Goal: Communication & Community: Answer question/provide support

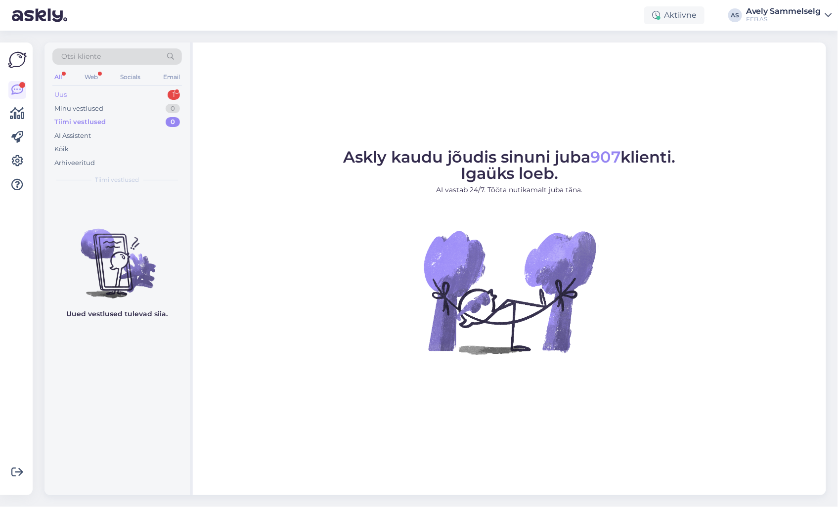
click at [101, 94] on div "Uus 1" at bounding box center [117, 95] width 130 height 14
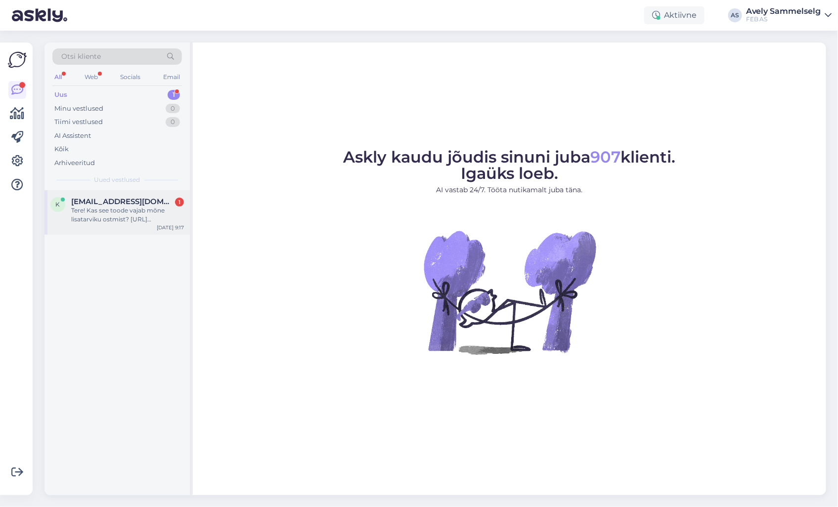
click at [127, 217] on div "Tere! Kas see toode vajab mõne lisatarviku ostmist? [URL][DOMAIN_NAME][PERSON_N…" at bounding box center [127, 215] width 113 height 18
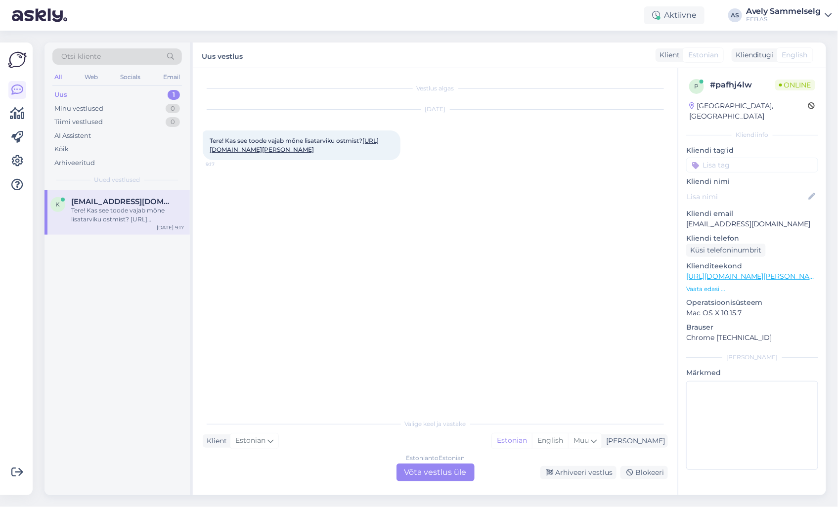
click at [275, 153] on link "[URL][DOMAIN_NAME][PERSON_NAME]" at bounding box center [294, 145] width 169 height 16
drag, startPoint x: 206, startPoint y: 136, endPoint x: 373, endPoint y: 167, distance: 170.0
click at [373, 160] on div "Tere! Kas see toode vajab mõne lisatarviku ostmist? [URL][DOMAIN_NAME][PERSON_N…" at bounding box center [302, 146] width 198 height 30
copy span "Tere! Kas see toode vajab mõne lisatarviku ostmist? [URL][DOMAIN_NAME][PERSON_N…"
click at [431, 215] on div "Vestlus algas [DATE] Tere! Kas see toode vajab mõne lisatarviku ostmist? [URL][…" at bounding box center [440, 241] width 474 height 327
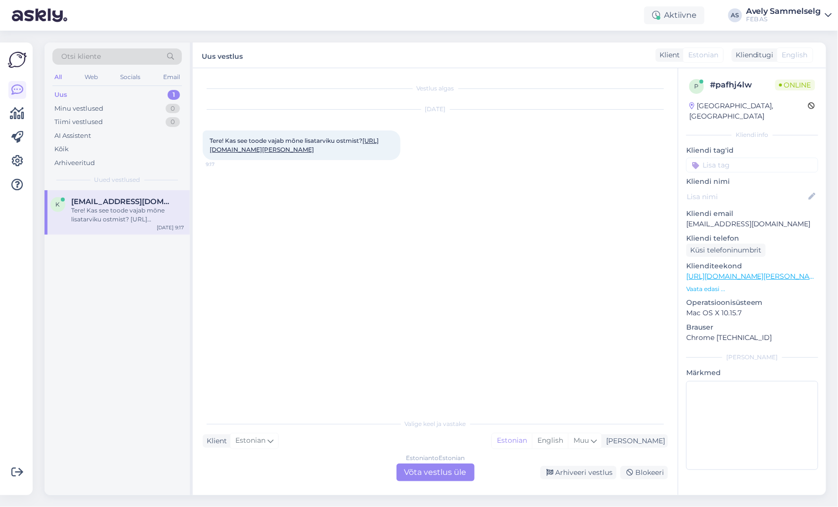
click at [434, 474] on div "Estonian to Estonian Võta vestlus üle" at bounding box center [436, 473] width 78 height 18
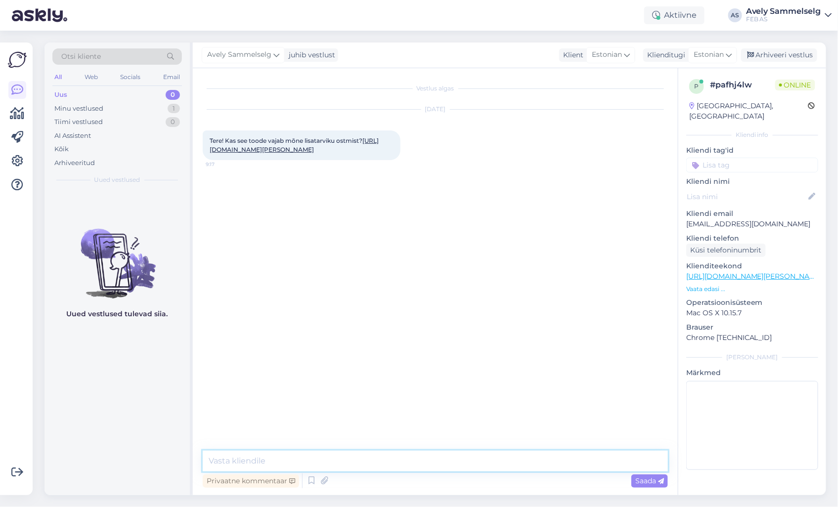
click at [394, 455] on textarea at bounding box center [435, 461] width 465 height 21
click at [323, 150] on link "[URL][DOMAIN_NAME][PERSON_NAME]" at bounding box center [294, 145] width 169 height 16
drag, startPoint x: 401, startPoint y: 462, endPoint x: 366, endPoint y: 460, distance: 34.7
click at [366, 460] on textarea "Tere! Kõik vajalik on komplektis olemas: paigaldusraam, [PERSON_NAME] [PERSON_N…" at bounding box center [435, 461] width 465 height 21
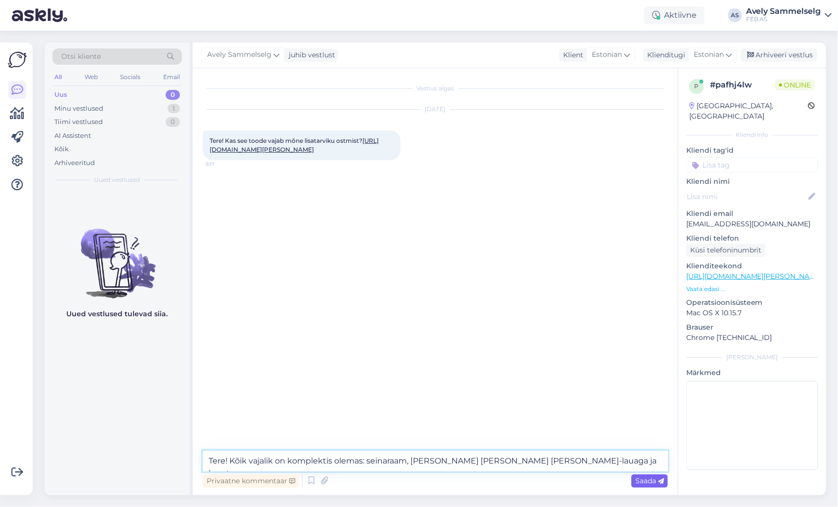
type textarea "Tere! Kõik vajalik on komplektis olemas: seinaraam, [PERSON_NAME] [PERSON_NAME]…"
click at [655, 483] on span "Saada" at bounding box center [650, 481] width 29 height 9
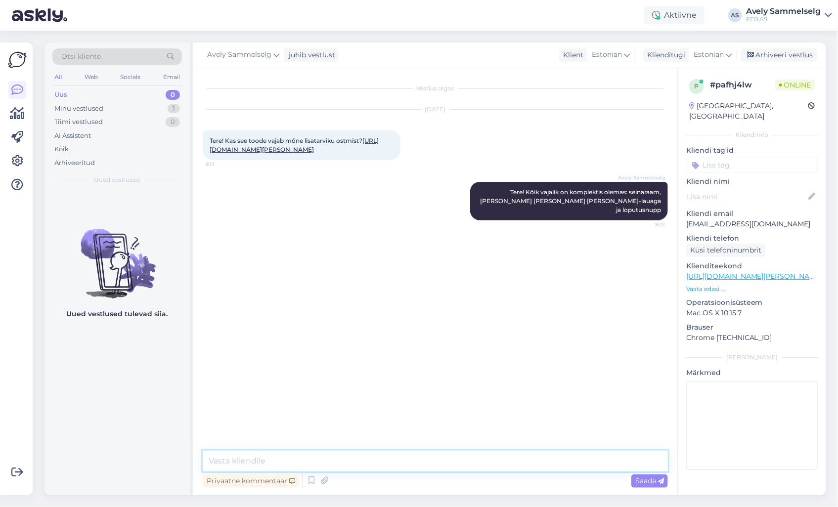
click at [503, 463] on textarea at bounding box center [435, 461] width 465 height 21
click at [282, 153] on link "[URL][DOMAIN_NAME][PERSON_NAME]" at bounding box center [294, 145] width 169 height 16
click at [477, 461] on textarea at bounding box center [435, 461] width 465 height 21
type textarea "Kas saan hetkel veel kuidagi abiks olla?"
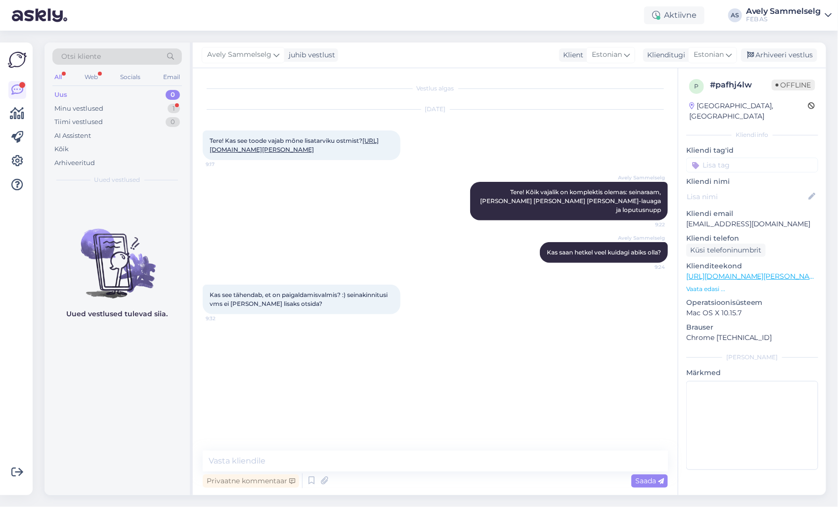
click at [330, 153] on link "[URL][DOMAIN_NAME][PERSON_NAME]" at bounding box center [294, 145] width 169 height 16
click at [388, 462] on textarea at bounding box center [435, 461] width 465 height 21
click at [380, 461] on textarea at bounding box center [435, 461] width 465 height 21
type textarea "Kohe uurin"
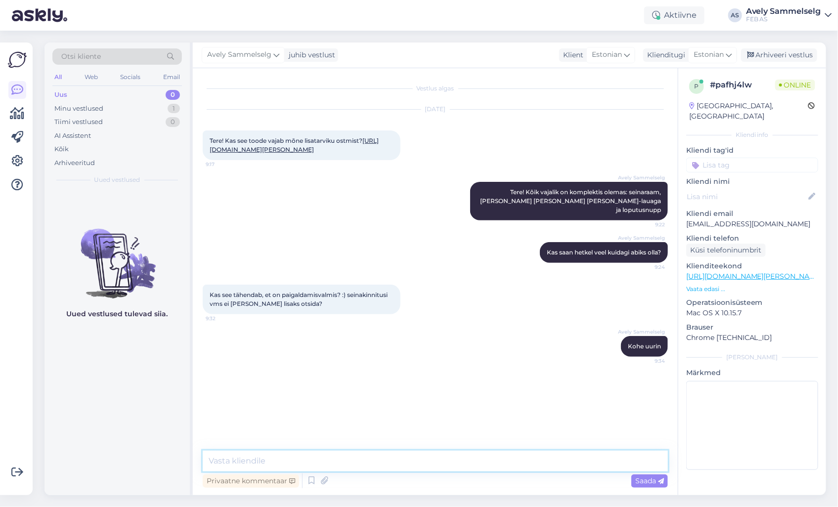
click at [497, 458] on textarea at bounding box center [435, 461] width 465 height 21
type textarea "Täpselt nii!"
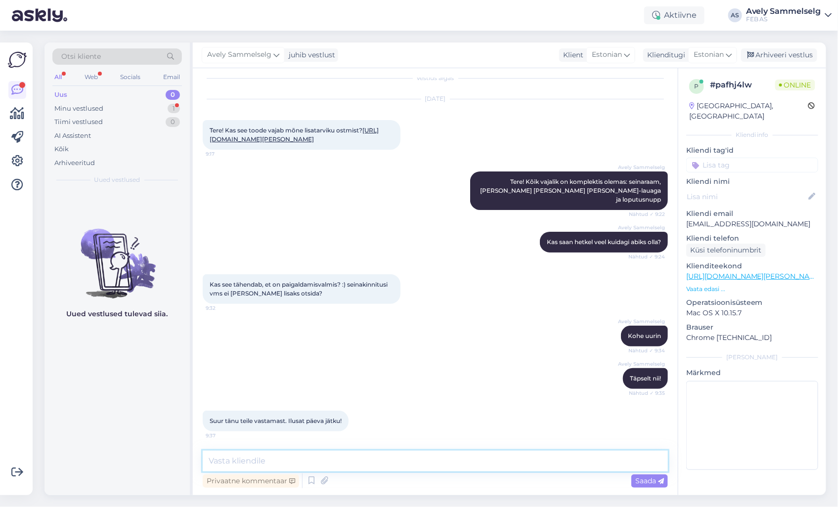
click at [338, 454] on textarea at bounding box center [435, 461] width 465 height 21
type textarea "K"
type textarea "Kui rohkem ei saa abiks olla, siis soovin ka Teile kena päeva jätku!"
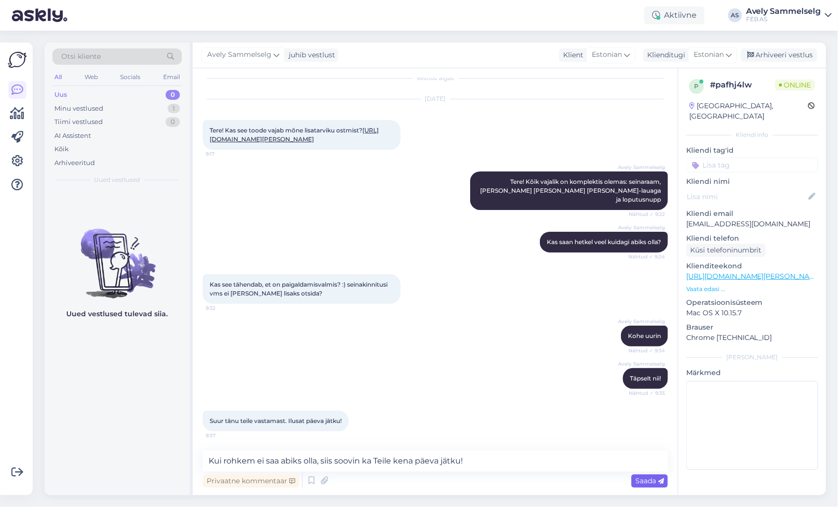
click at [638, 478] on span "Saada" at bounding box center [650, 481] width 29 height 9
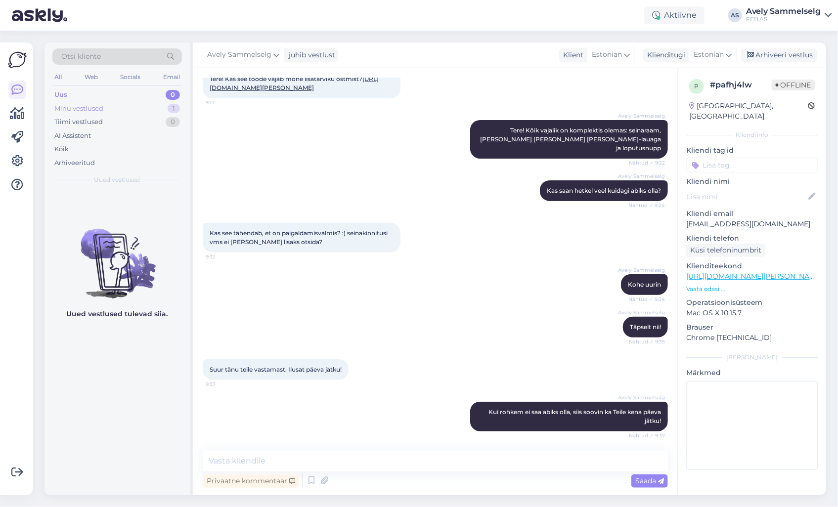
click at [115, 109] on div "Minu vestlused 1" at bounding box center [117, 109] width 130 height 14
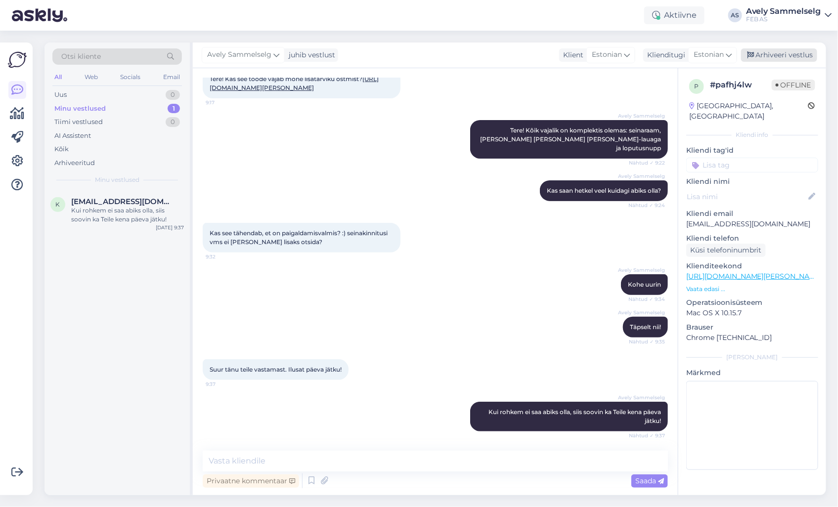
click at [799, 53] on div "Arhiveeri vestlus" at bounding box center [779, 54] width 76 height 13
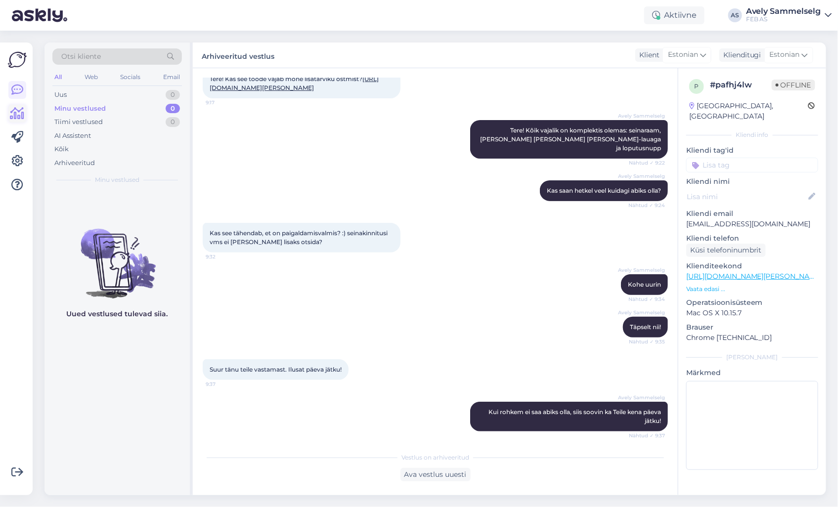
click at [17, 114] on icon at bounding box center [17, 114] width 14 height 12
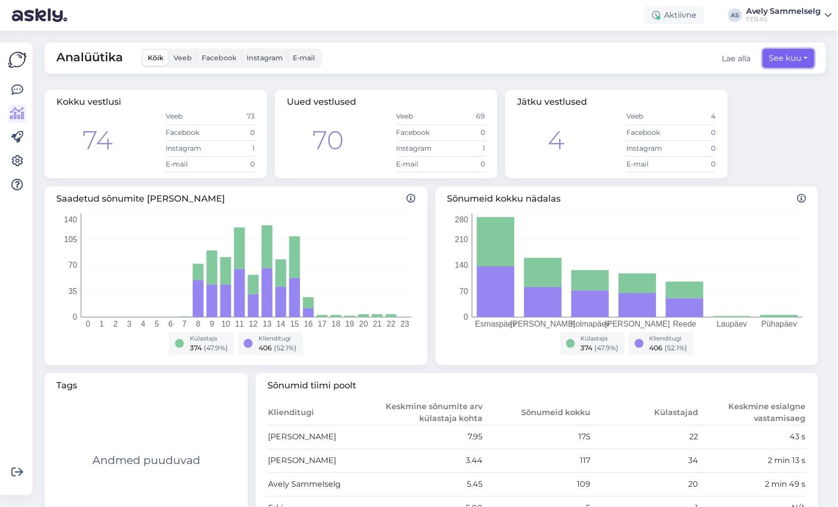
click at [806, 56] on button "See kuu" at bounding box center [788, 58] width 51 height 19
select select "7"
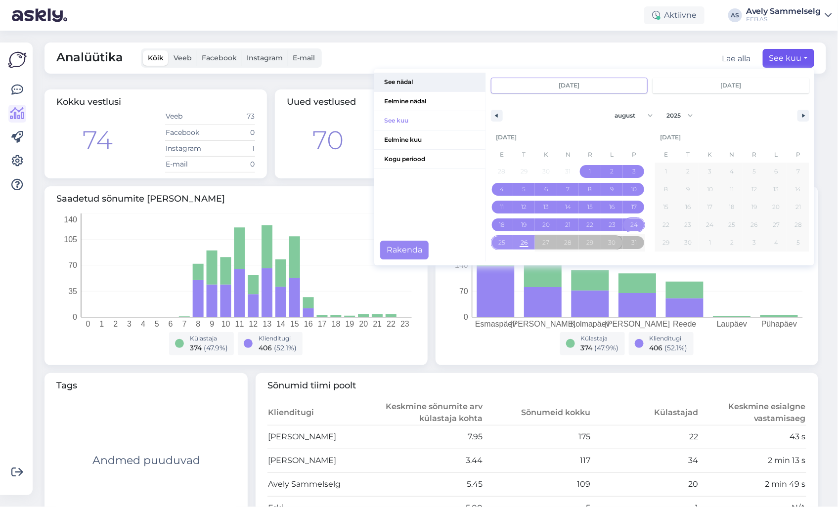
click at [400, 84] on span "See nädal" at bounding box center [429, 82] width 111 height 19
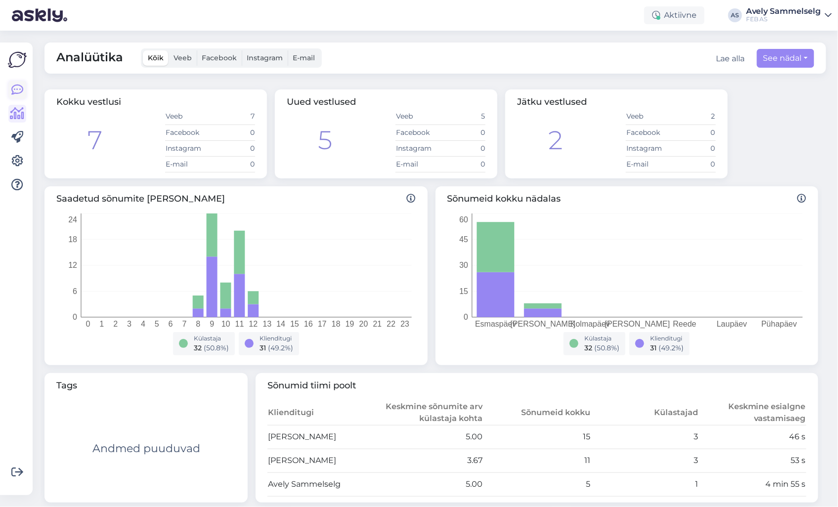
click at [22, 88] on icon at bounding box center [17, 90] width 12 height 12
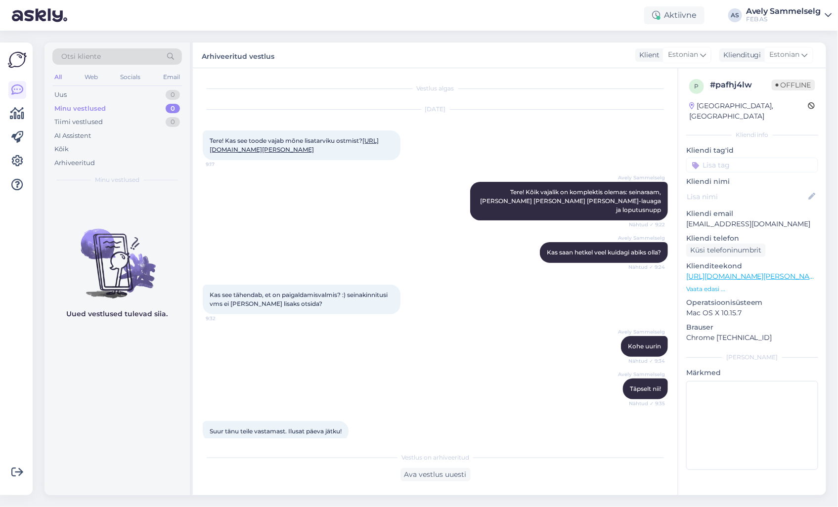
scroll to position [21, 0]
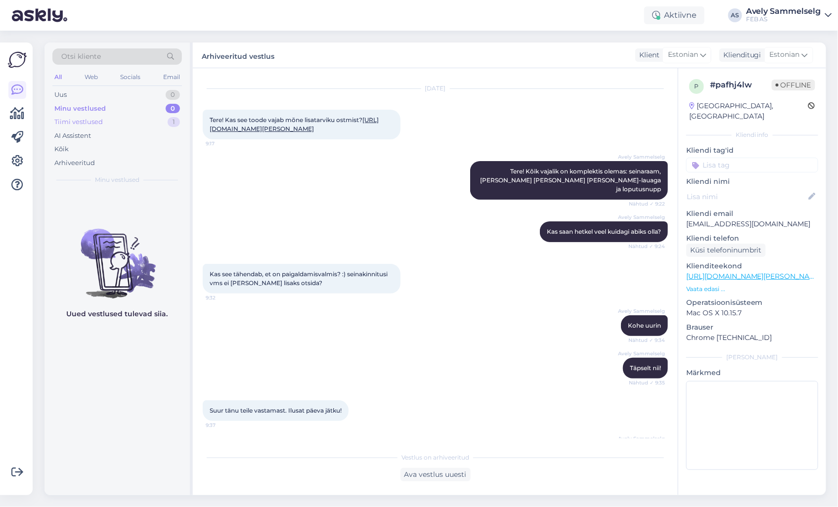
click at [100, 119] on div "Tiimi vestlused" at bounding box center [78, 122] width 48 height 10
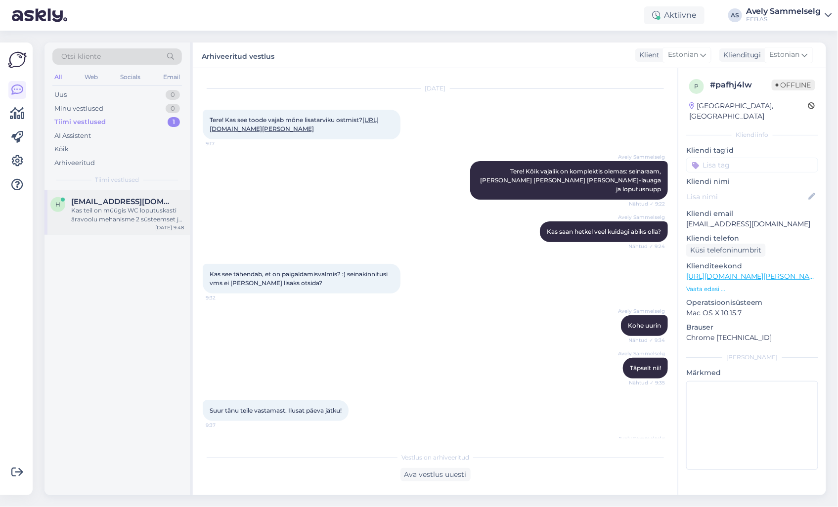
click at [134, 209] on div "Kas teil on müügis WC loputuskasti äravoolu mehanisme 2 süsteemset ja mis hinna…" at bounding box center [127, 215] width 113 height 18
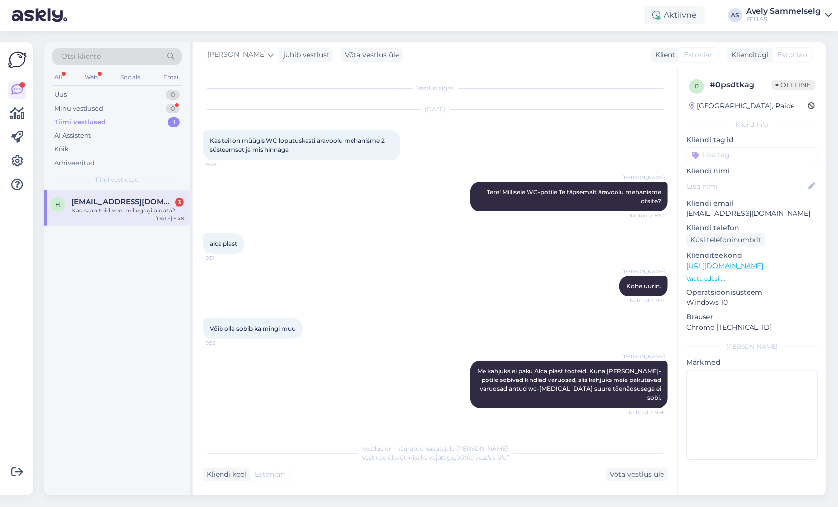
scroll to position [65, 0]
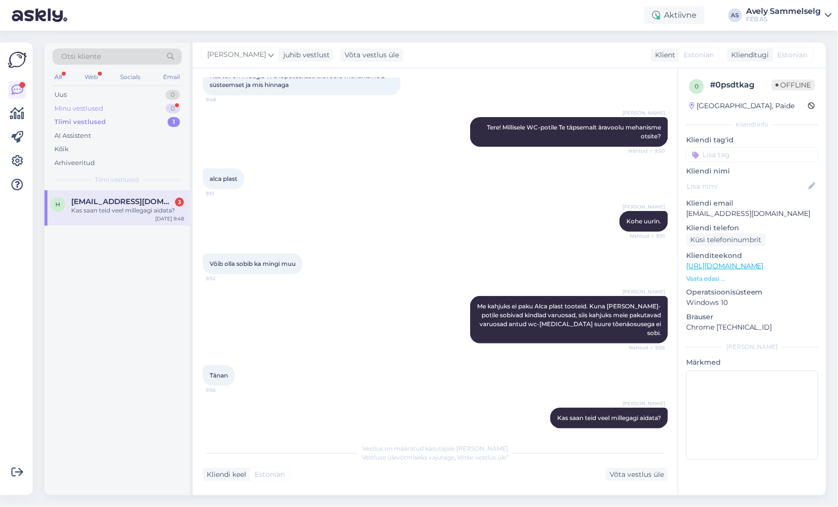
click at [85, 110] on div "Minu vestlused" at bounding box center [78, 109] width 49 height 10
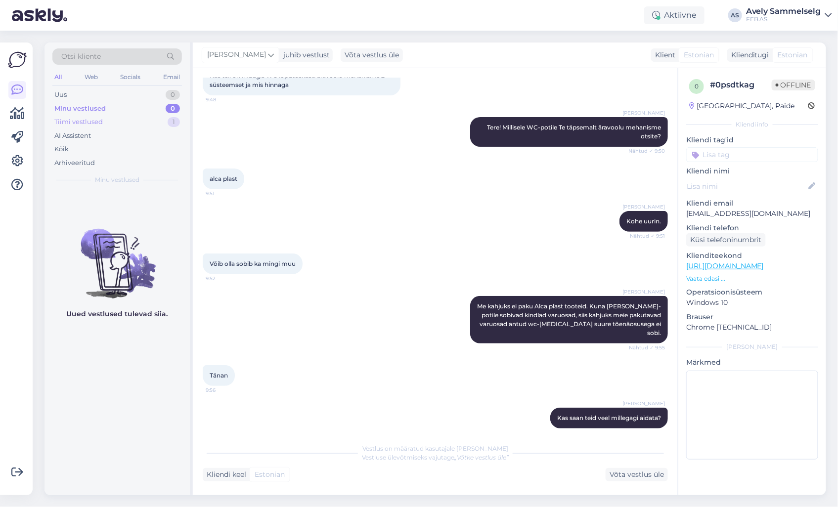
click at [92, 123] on div "Tiimi vestlused" at bounding box center [78, 122] width 48 height 10
